Goal: Book appointment/travel/reservation

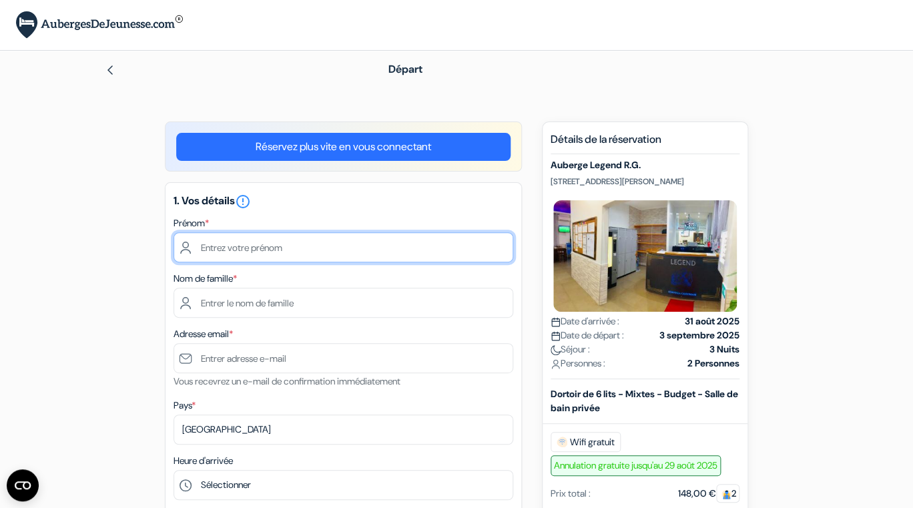
click at [229, 252] on input "text" at bounding box center [343, 247] width 340 height 30
type input "lazhar"
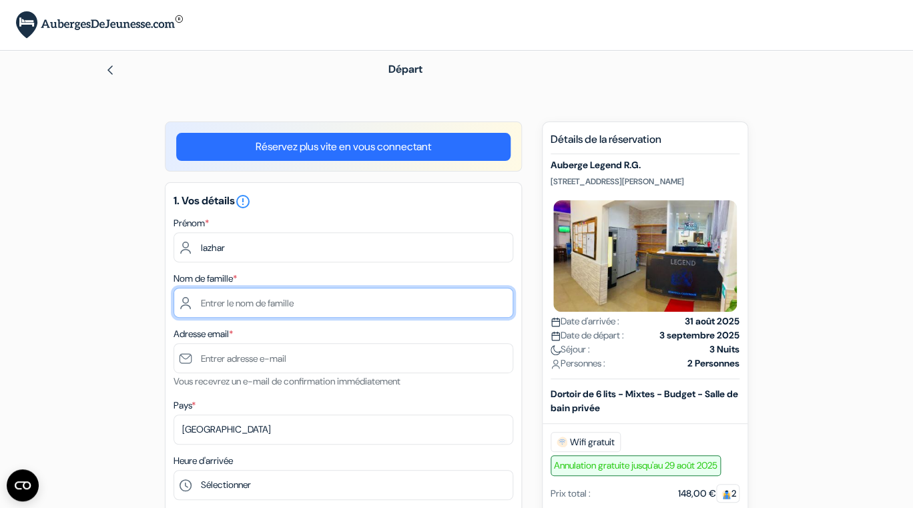
click at [210, 307] on input "text" at bounding box center [343, 303] width 340 height 30
type input "marzin"
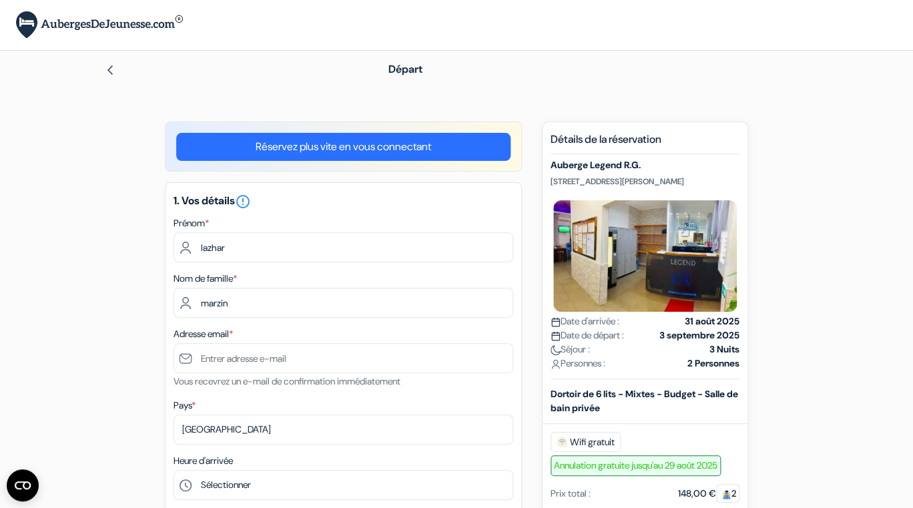
type input "0682224978"
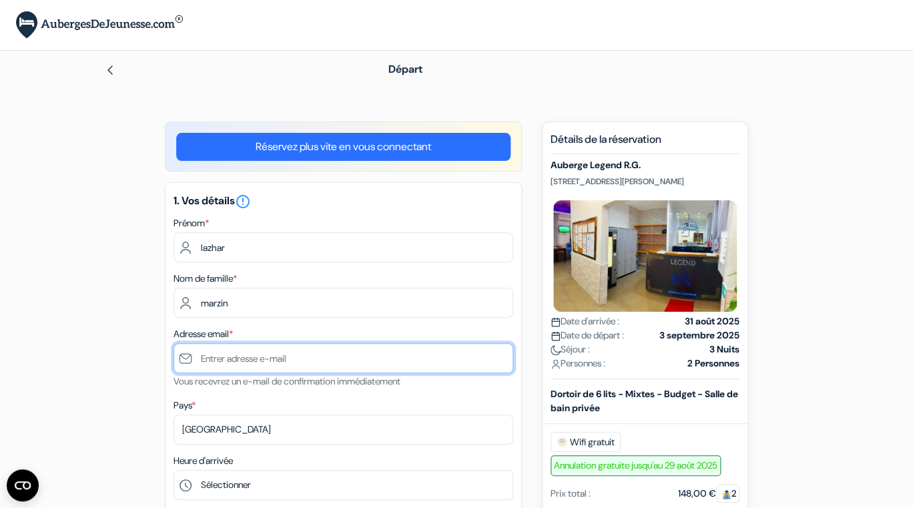
click at [219, 364] on input "text" at bounding box center [343, 358] width 340 height 30
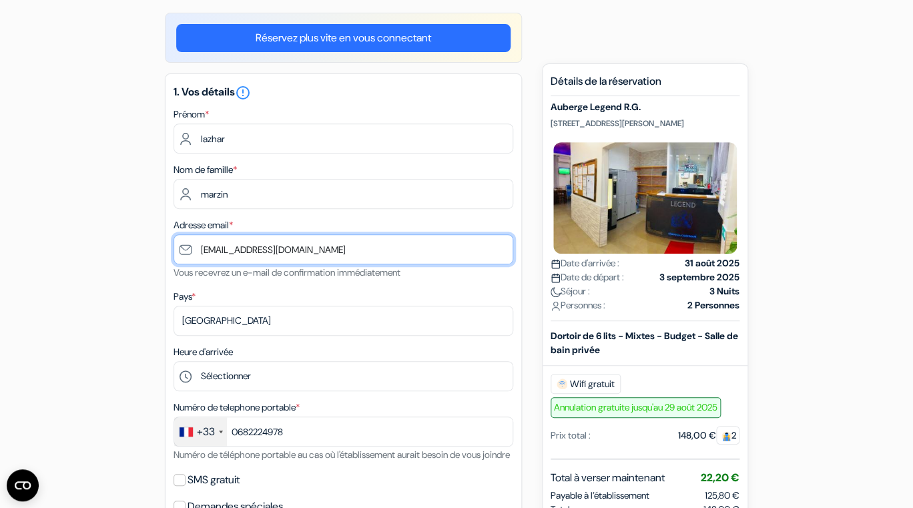
scroll to position [126, 0]
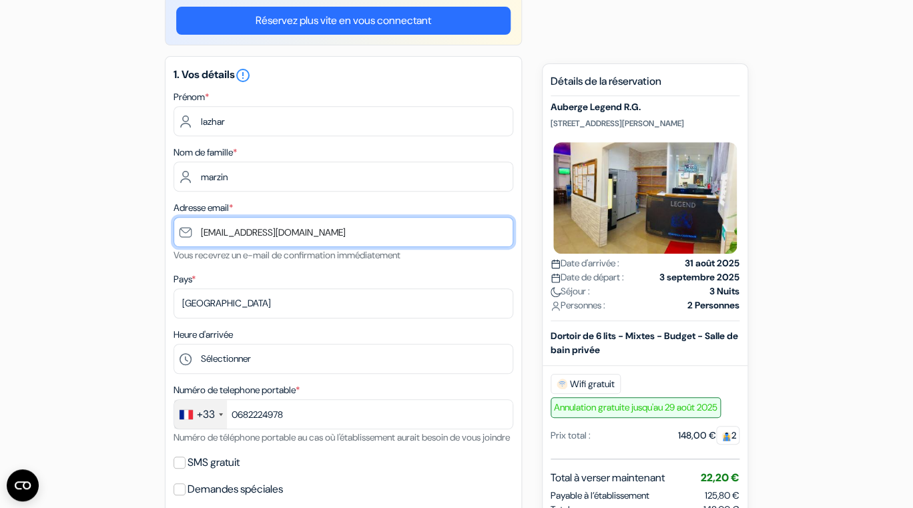
type input "[EMAIL_ADDRESS][DOMAIN_NAME]"
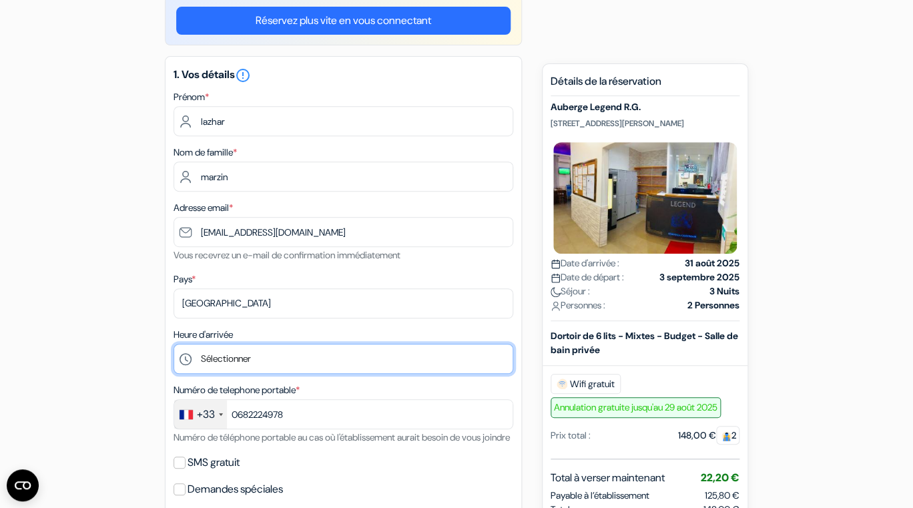
click at [173, 344] on select "Sélectionner 1:00 2:00 3:00 4:00 5:00 6:00 7:00 8:00 9:00 10:00 11:00 12:00 13:…" at bounding box center [343, 359] width 340 height 30
select select "17"
click option "17:00" at bounding box center [0, 0] width 0 height 0
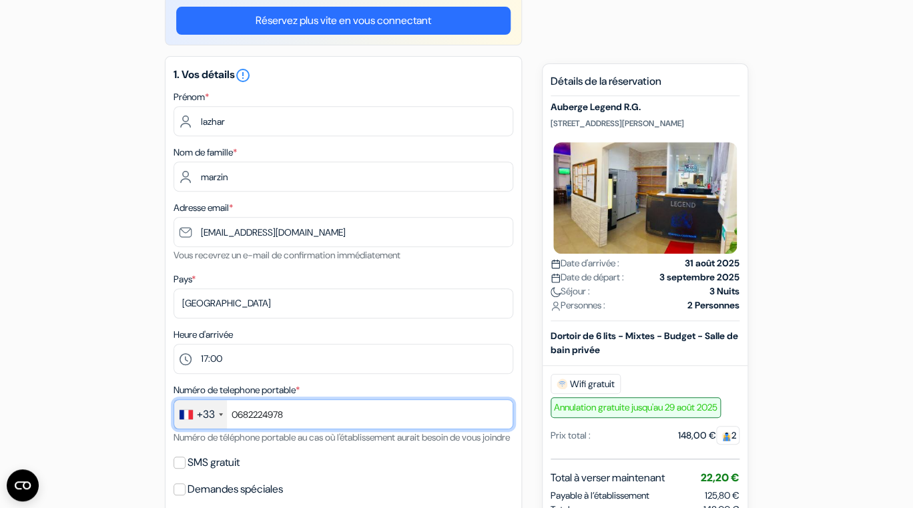
drag, startPoint x: 302, startPoint y: 420, endPoint x: 226, endPoint y: 414, distance: 75.6
click at [226, 414] on input "0682224978" at bounding box center [343, 414] width 340 height 30
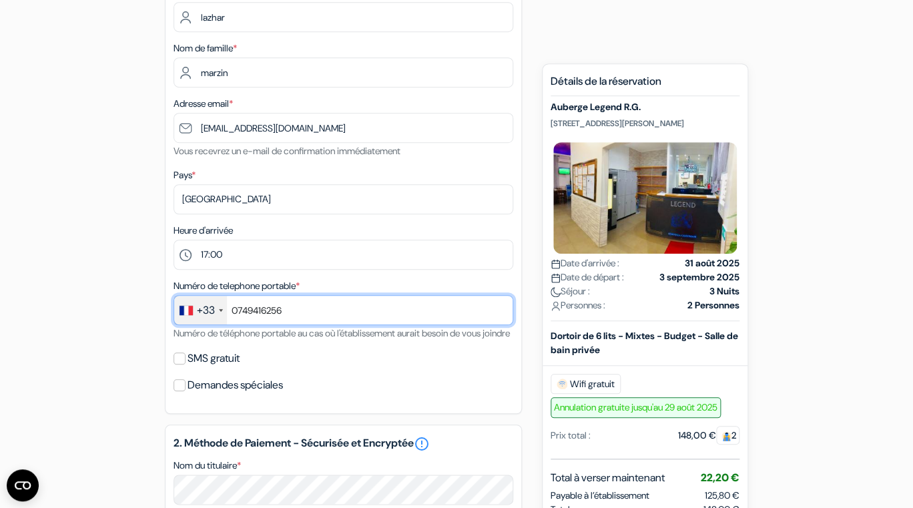
scroll to position [252, 0]
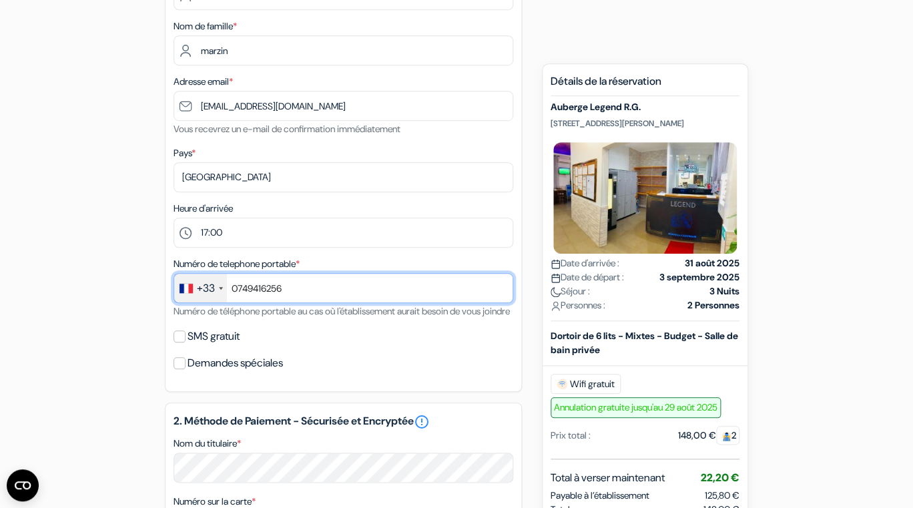
type input "0749416256"
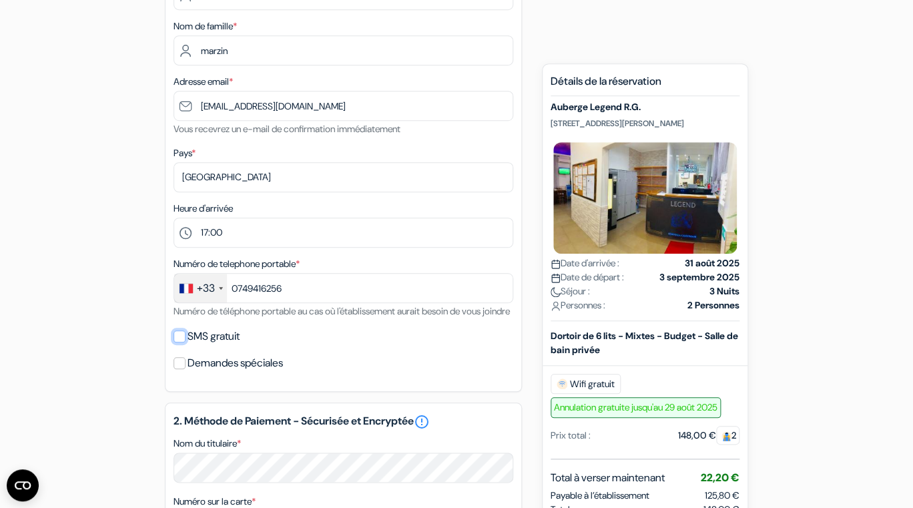
click at [182, 342] on input "SMS gratuit" at bounding box center [179, 336] width 12 height 12
checkbox input "true"
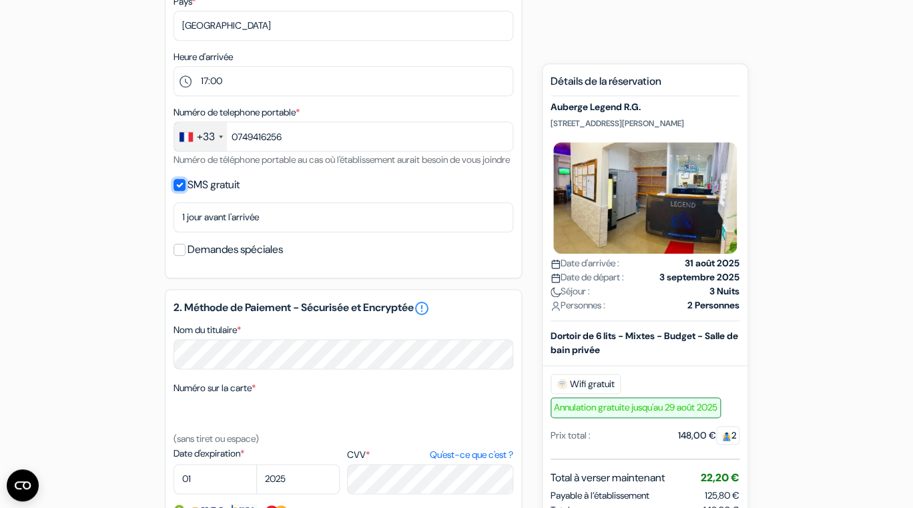
scroll to position [428, 0]
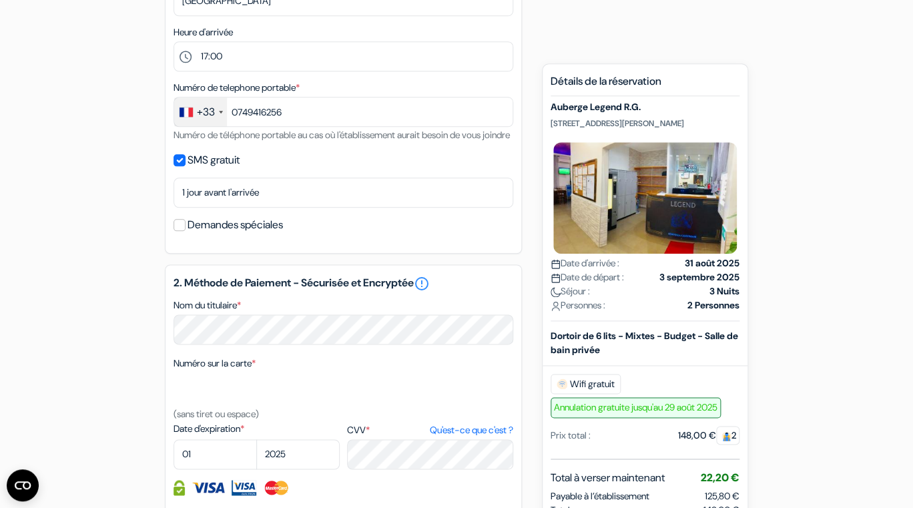
click at [127, 414] on div "add_box Auberge Legend R.G. [STREET_ADDRESS][PERSON_NAME] Détails de l'établiss…" at bounding box center [456, 258] width 761 height 1130
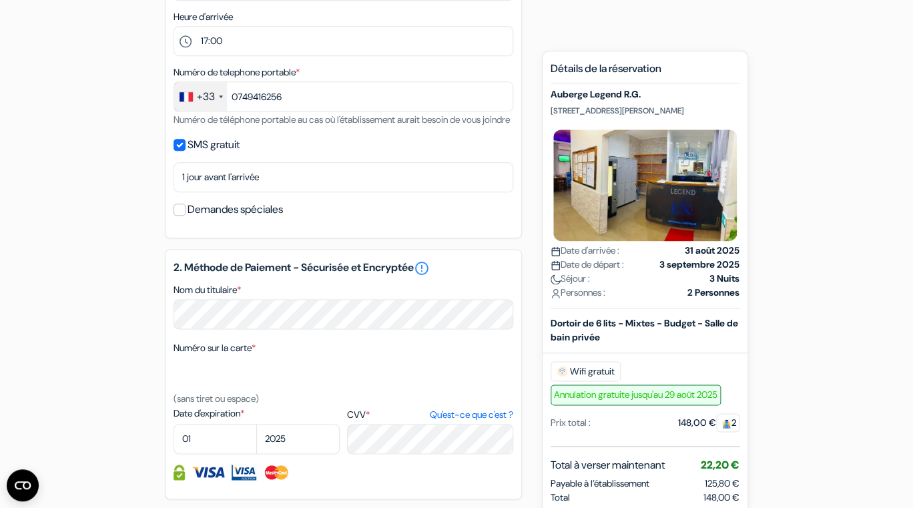
scroll to position [450, 0]
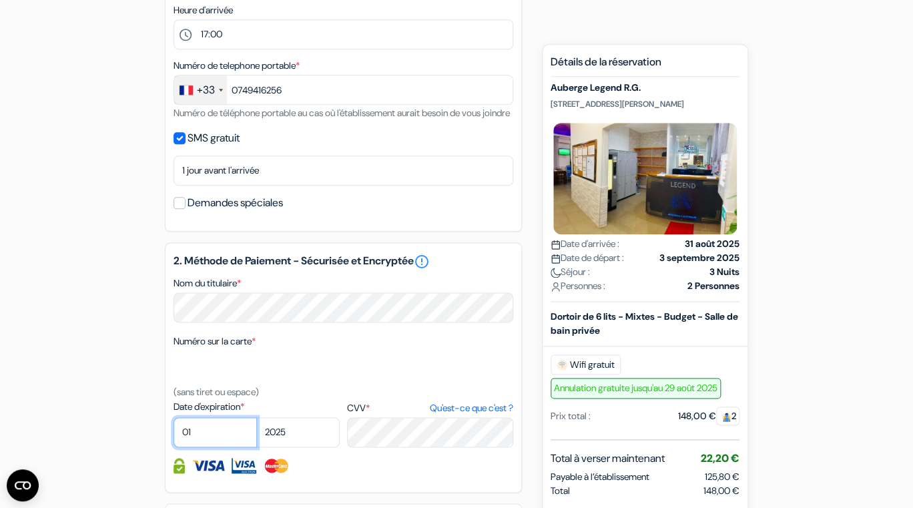
click at [173, 417] on select "01 02 03 04 05 06 07 08 09 10 11 12" at bounding box center [214, 432] width 83 height 30
select select "10"
click option "10" at bounding box center [0, 0] width 0 height 0
click at [256, 417] on select "2025 2026 2027 2028 2029 2030 2031 2032 2033 2034 2035 2036 2037 2038 2039 2040…" at bounding box center [297, 432] width 83 height 30
select select "2027"
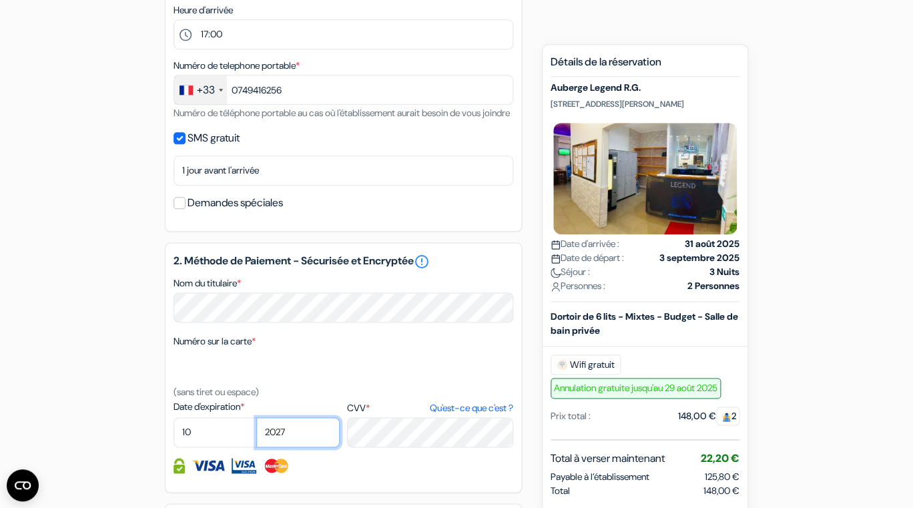
click option "2027" at bounding box center [0, 0] width 0 height 0
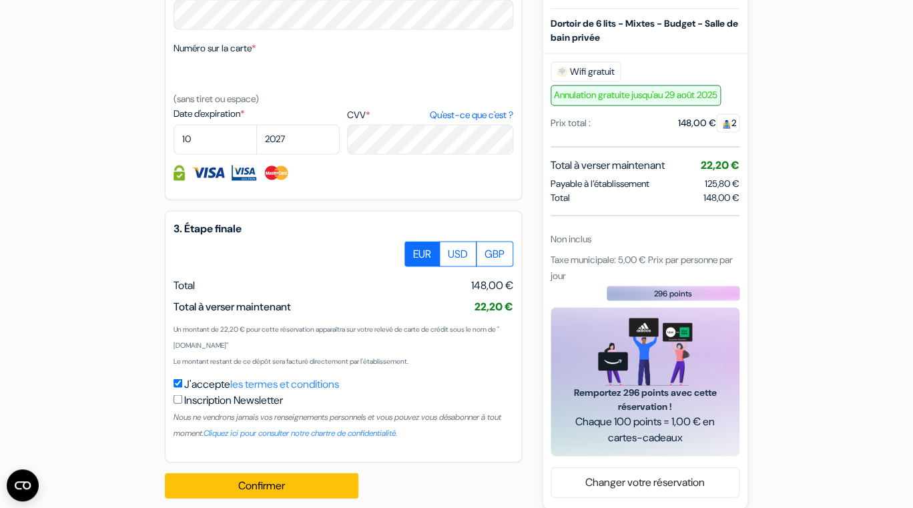
scroll to position [775, 0]
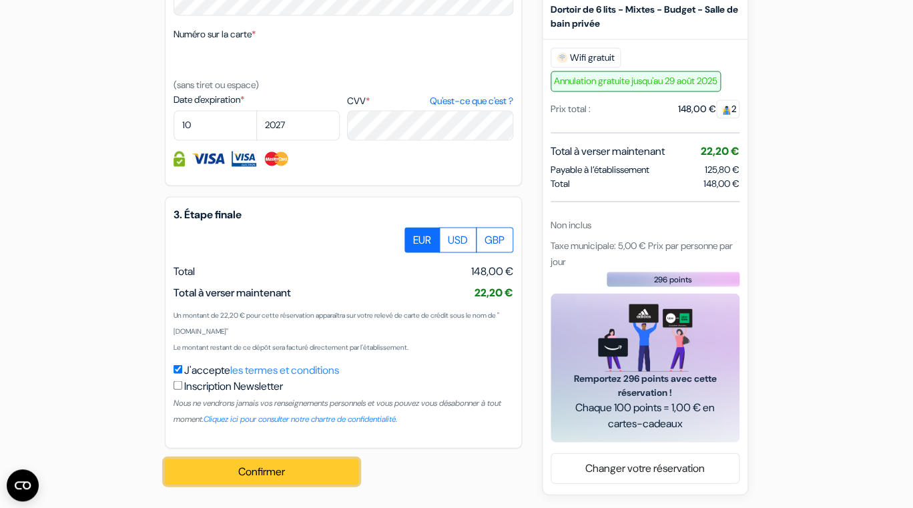
click at [248, 475] on button "Confirmer Loading..." at bounding box center [261, 470] width 193 height 25
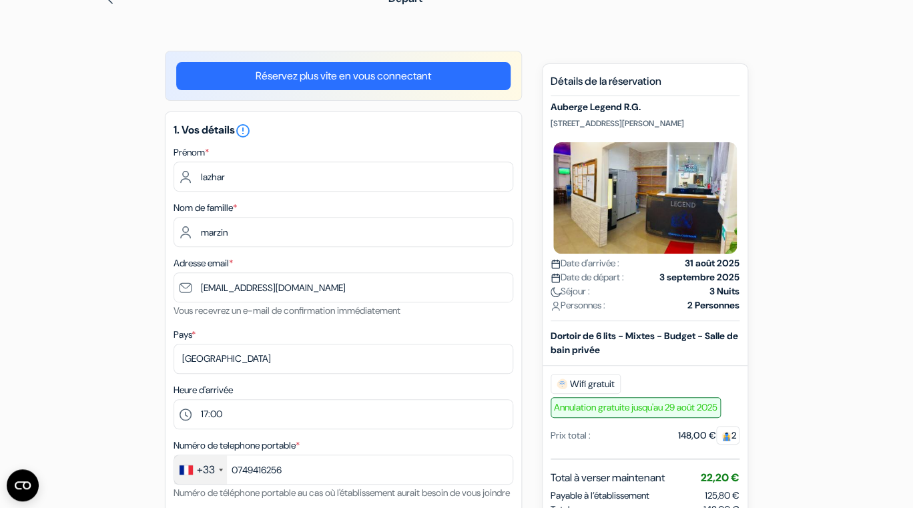
scroll to position [0, 0]
